Goal: Information Seeking & Learning: Learn about a topic

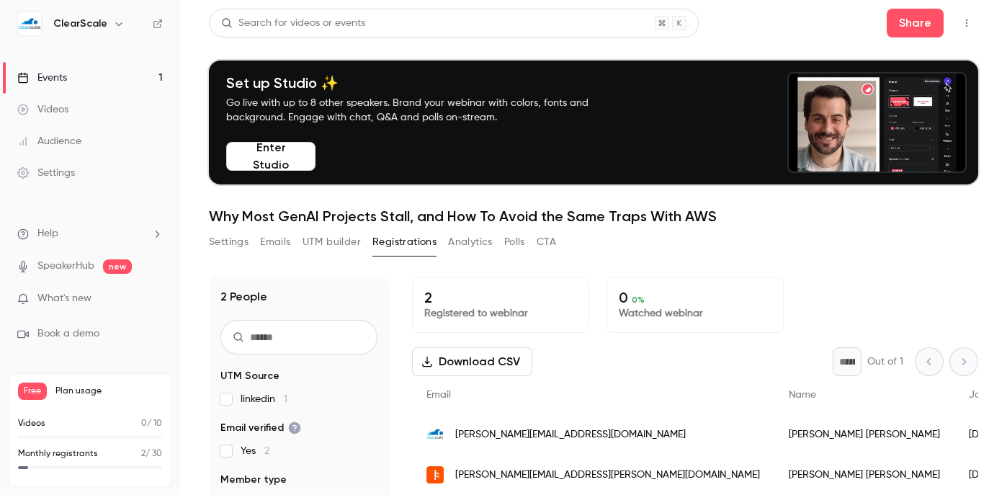
scroll to position [141, 0]
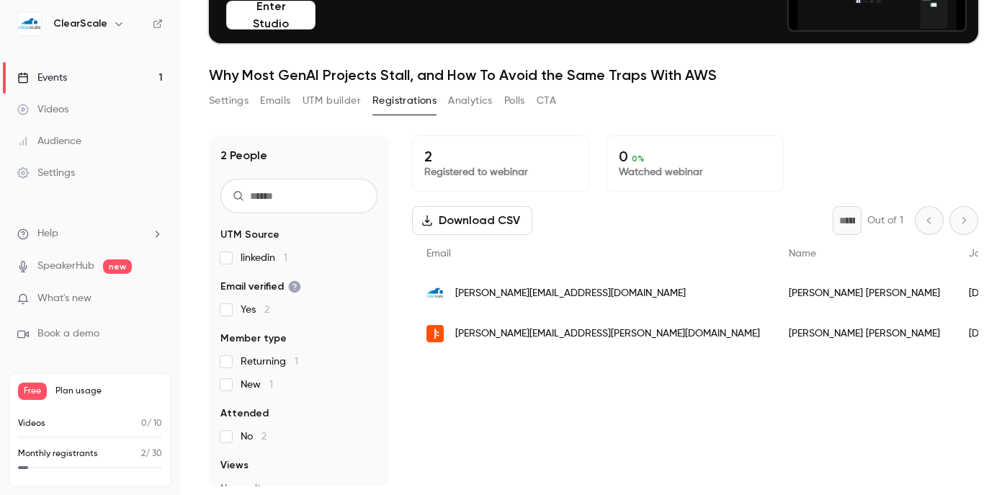
click at [75, 65] on link "Events 1" at bounding box center [90, 78] width 180 height 32
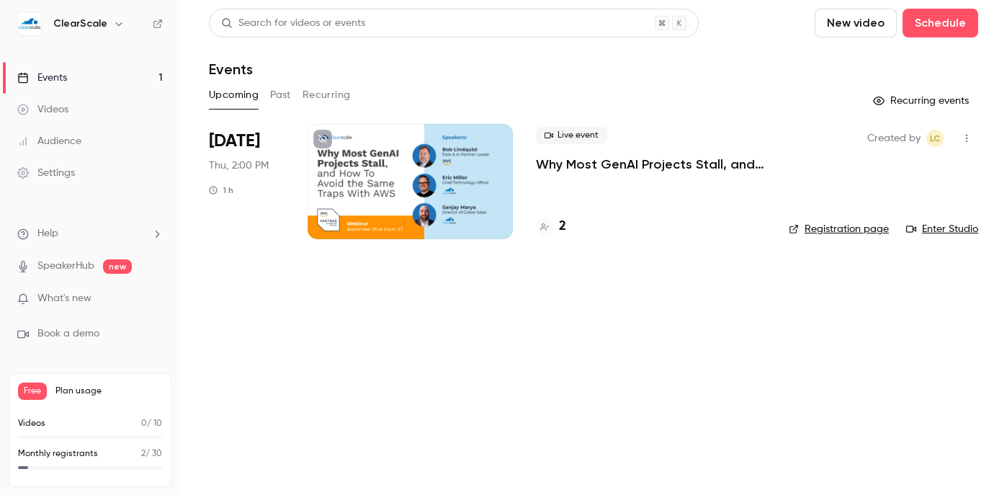
click at [439, 162] on div at bounding box center [410, 181] width 205 height 115
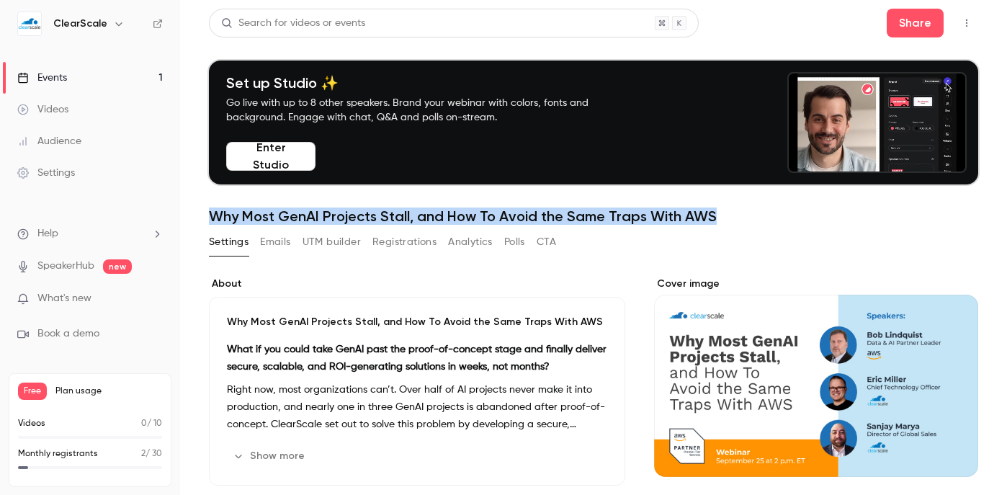
drag, startPoint x: 759, startPoint y: 215, endPoint x: 241, endPoint y: 187, distance: 518.8
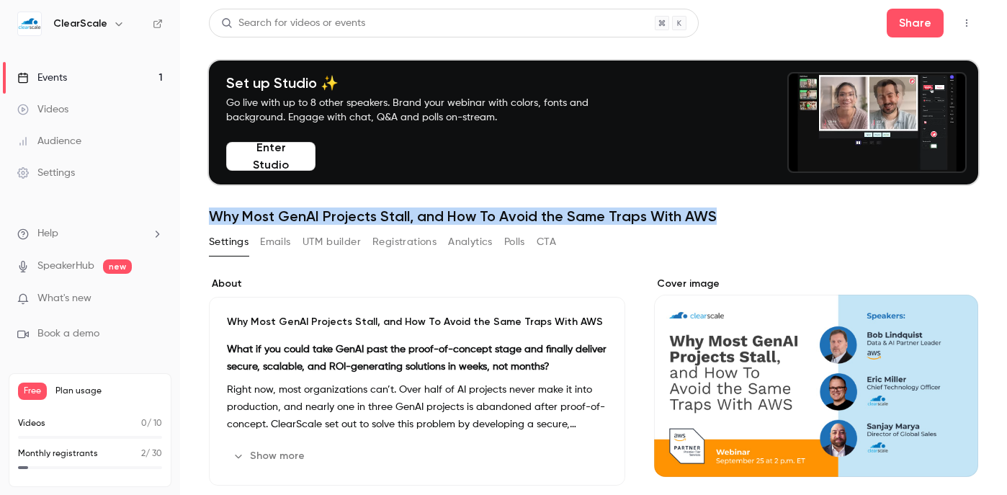
click at [193, 211] on main "Search for videos or events Share Set up Studio ✨ Go live with up to 8 other sp…" at bounding box center [593, 247] width 827 height 495
copy h1 "Why Most GenAI Projects Stall, and How To Avoid the Same Traps With AWS"
